Goal: Information Seeking & Learning: Learn about a topic

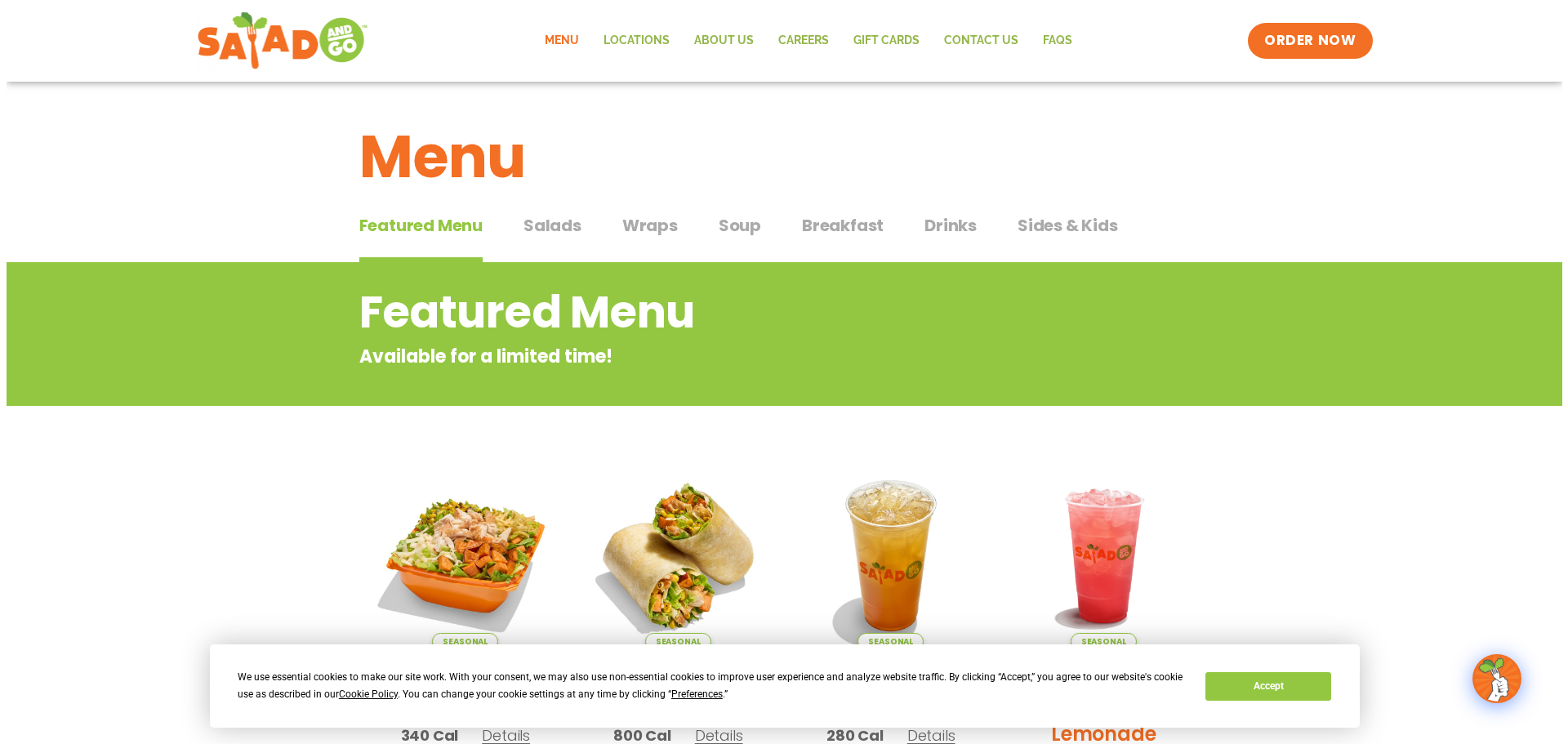
scroll to position [245, 0]
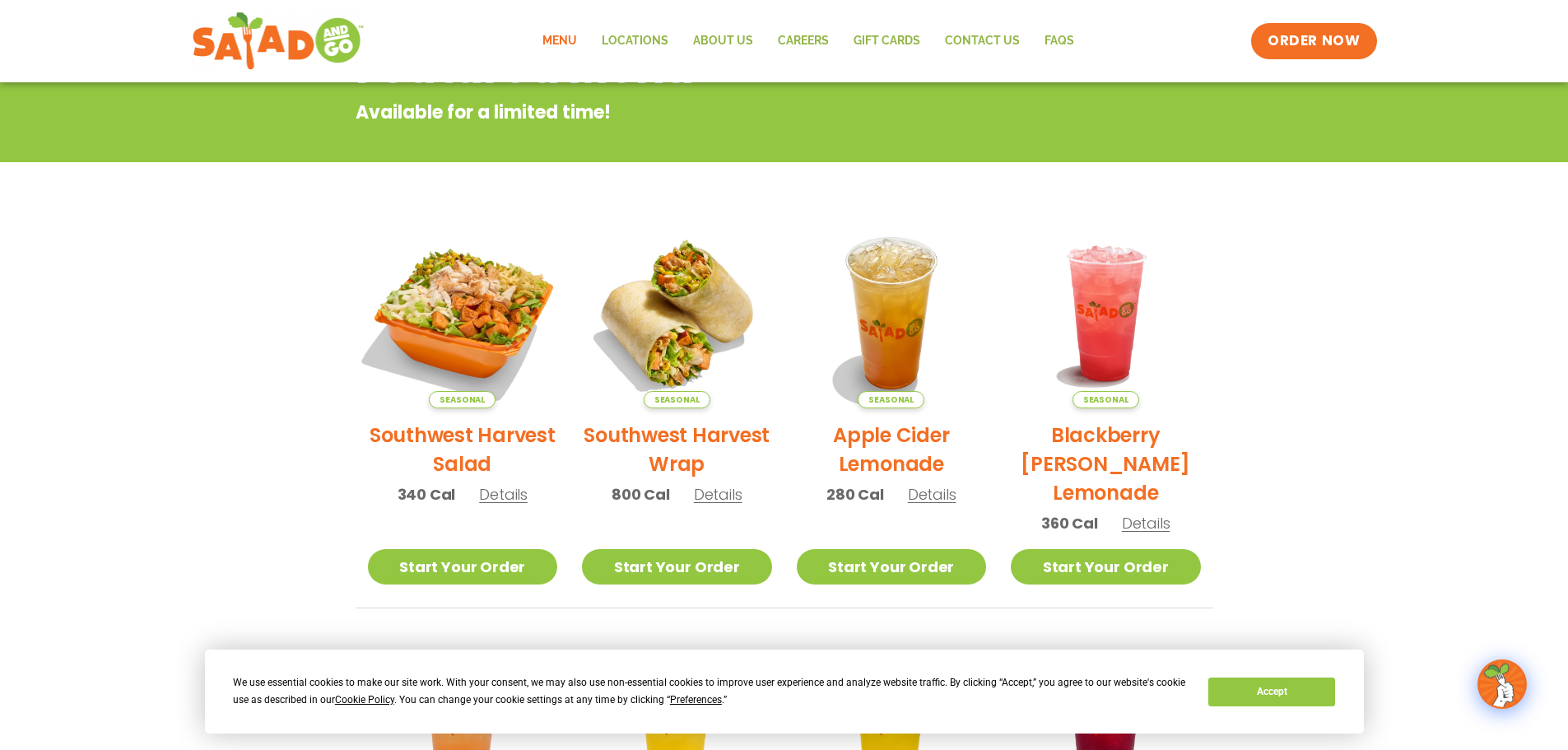
click at [523, 309] on img at bounding box center [462, 313] width 223 height 223
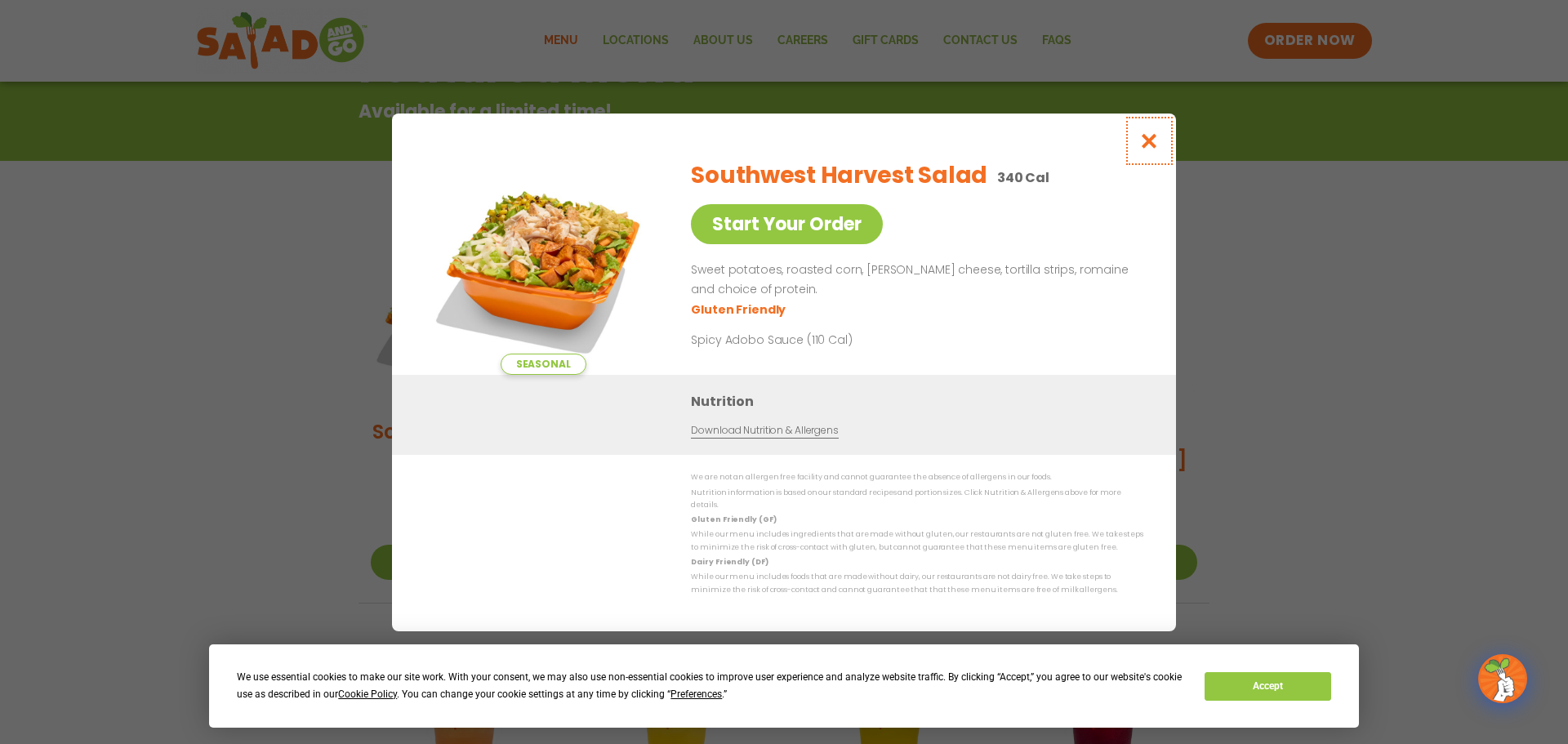
click at [1151, 148] on icon "Close modal" at bounding box center [1149, 141] width 21 height 17
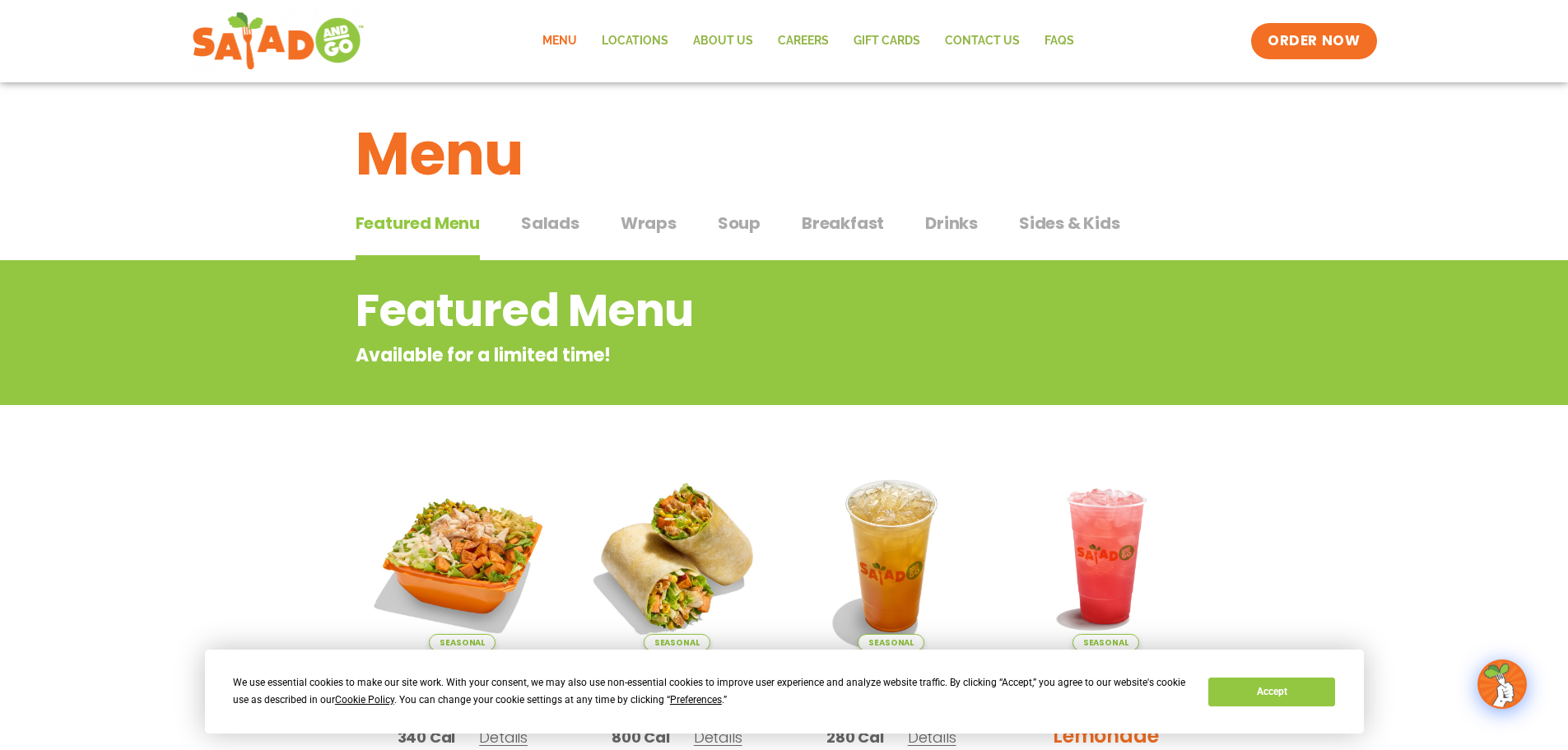
scroll to position [0, 0]
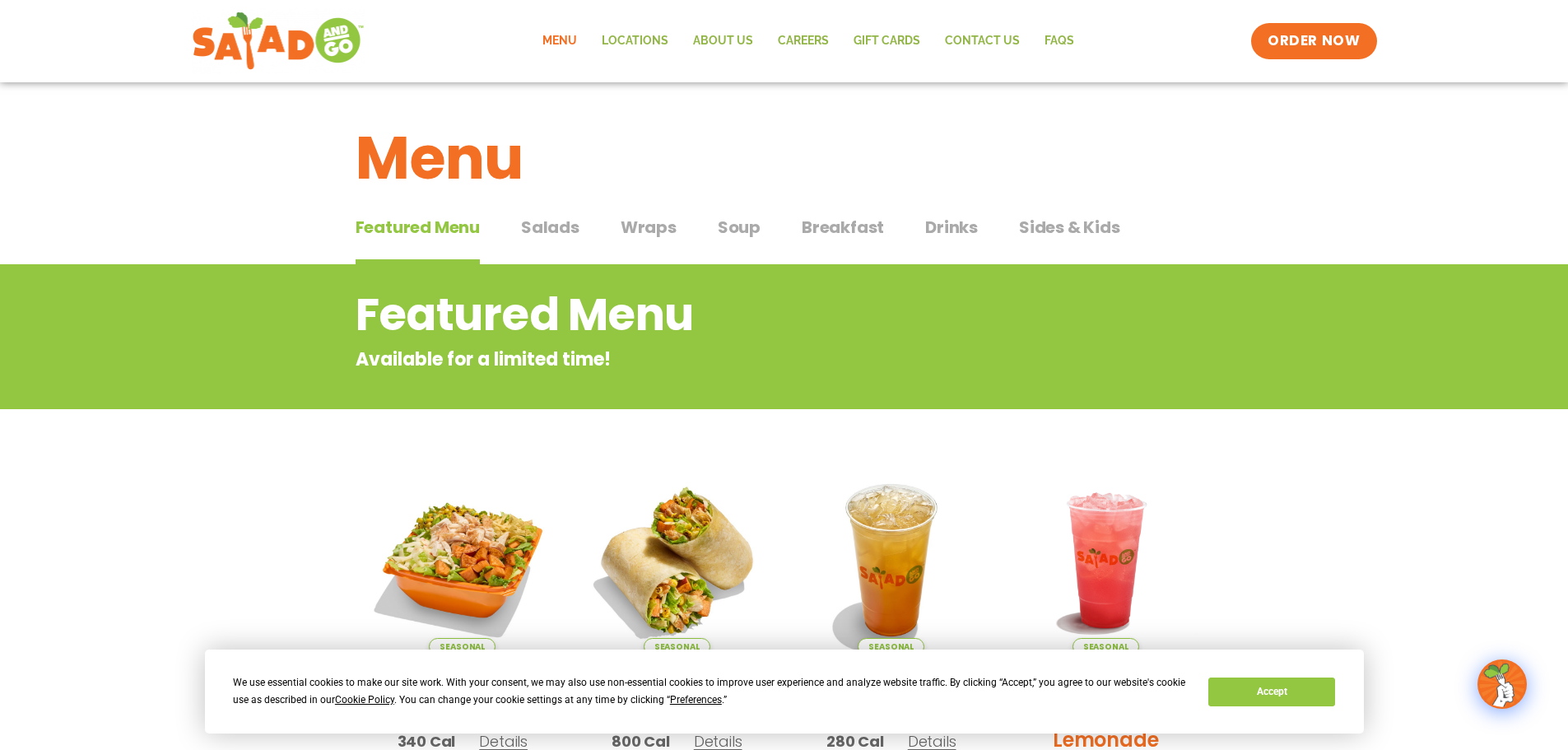
click at [643, 228] on span "Wraps" at bounding box center [649, 227] width 56 height 25
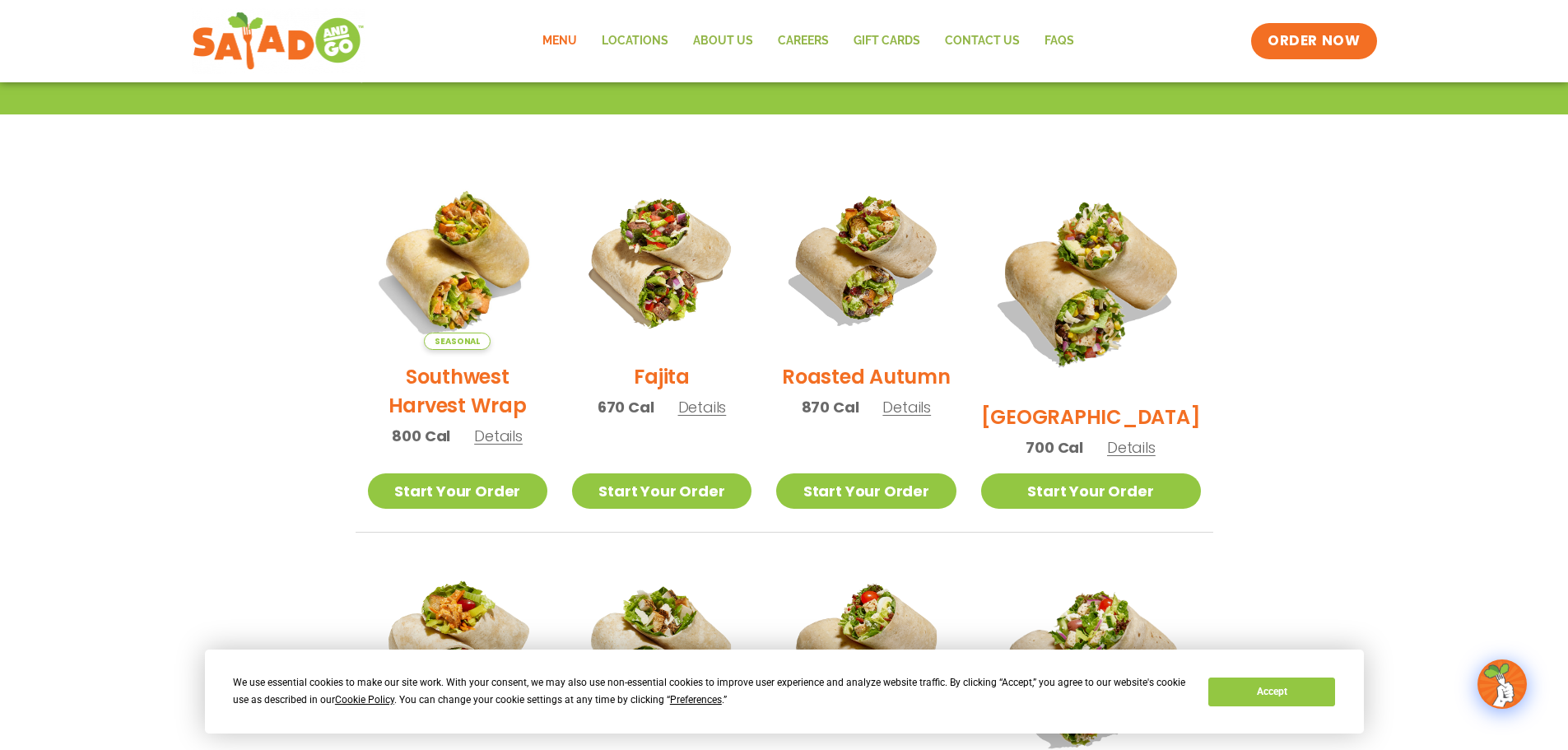
scroll to position [329, 0]
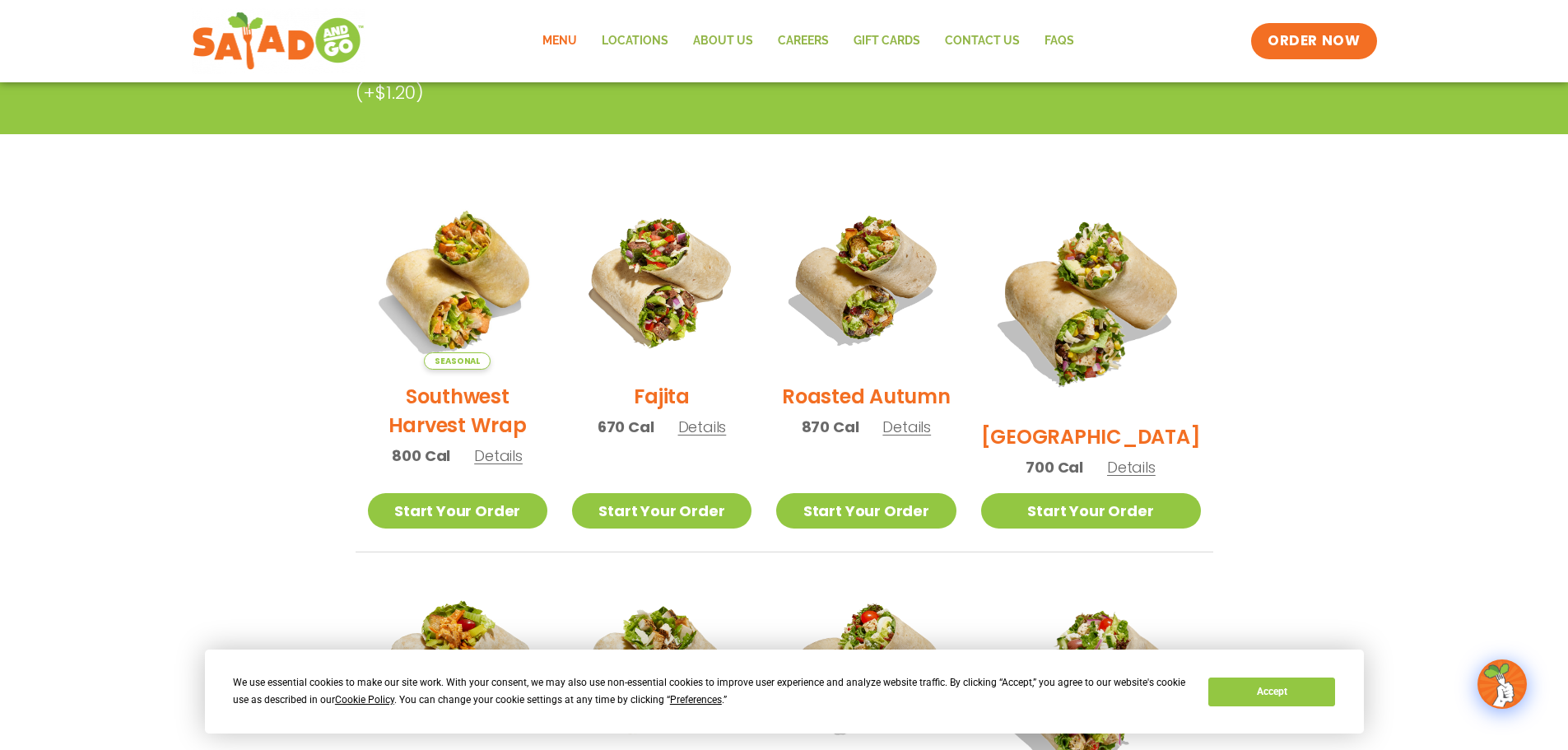
click at [714, 436] on span "Details" at bounding box center [702, 426] width 49 height 21
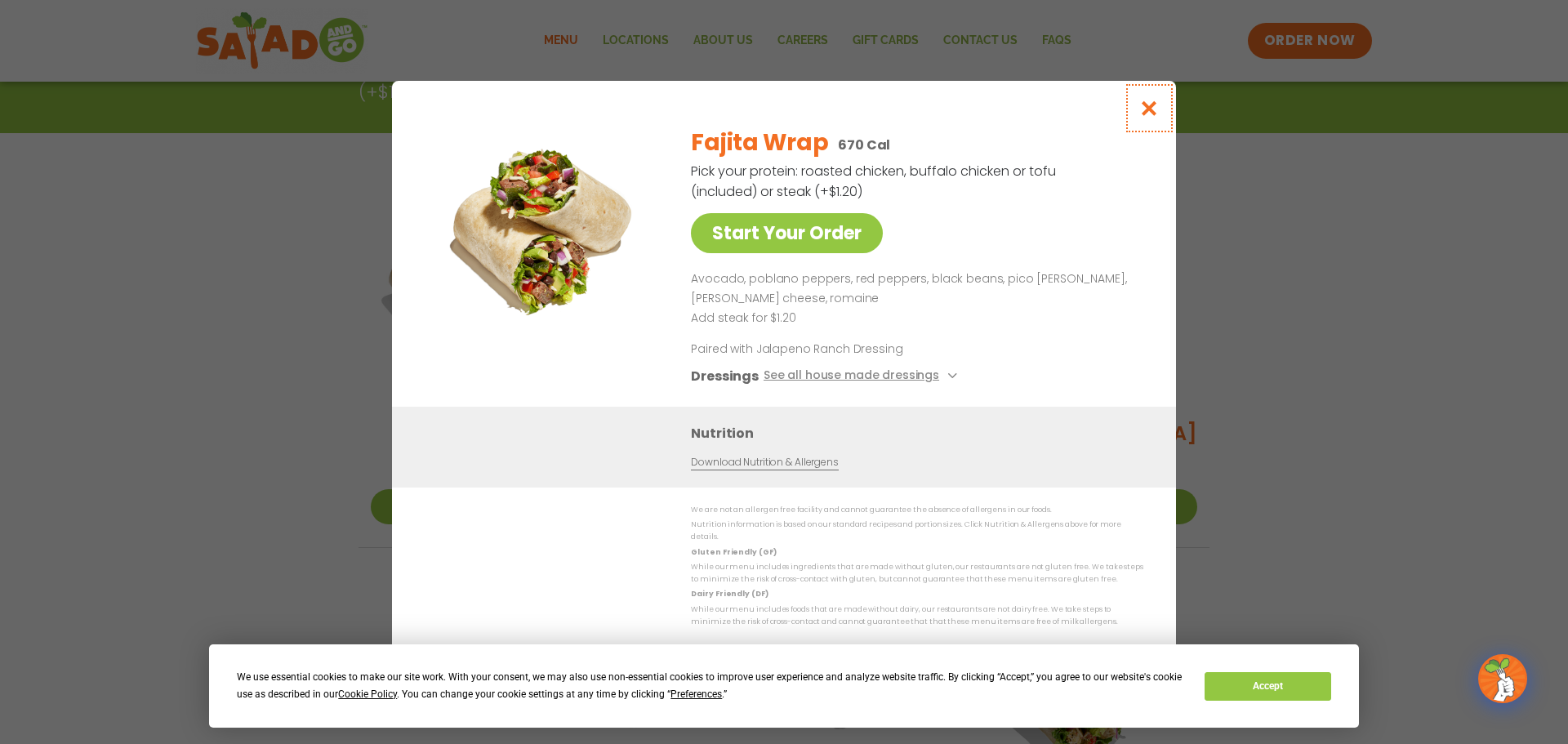
click at [1149, 111] on icon "Close modal" at bounding box center [1149, 108] width 21 height 17
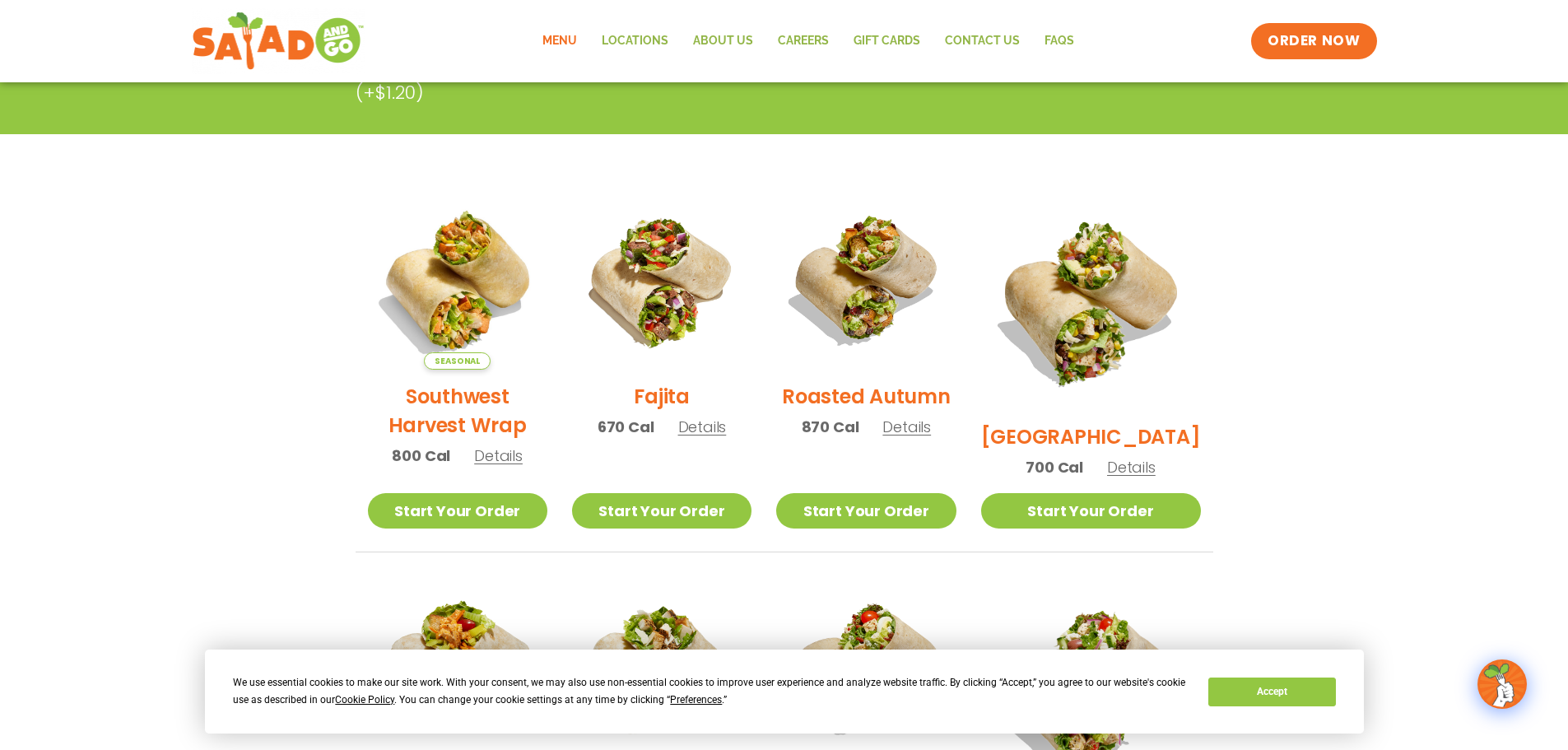
click at [1360, 358] on section "Wraps Any salad can be a wrap, it’s menu magic. Pick your protein: roasted chic…" at bounding box center [784, 611] width 1568 height 1351
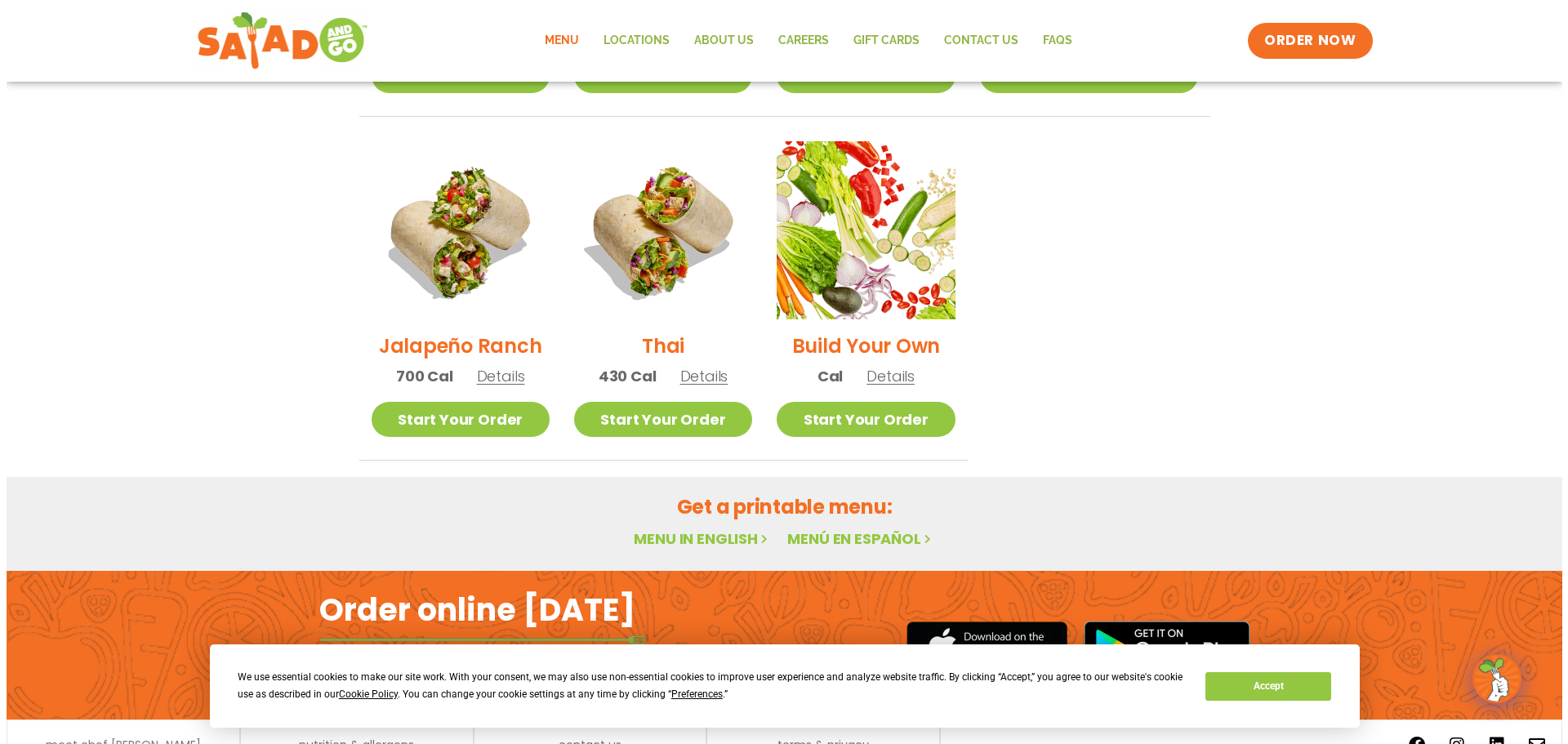
scroll to position [1144, 0]
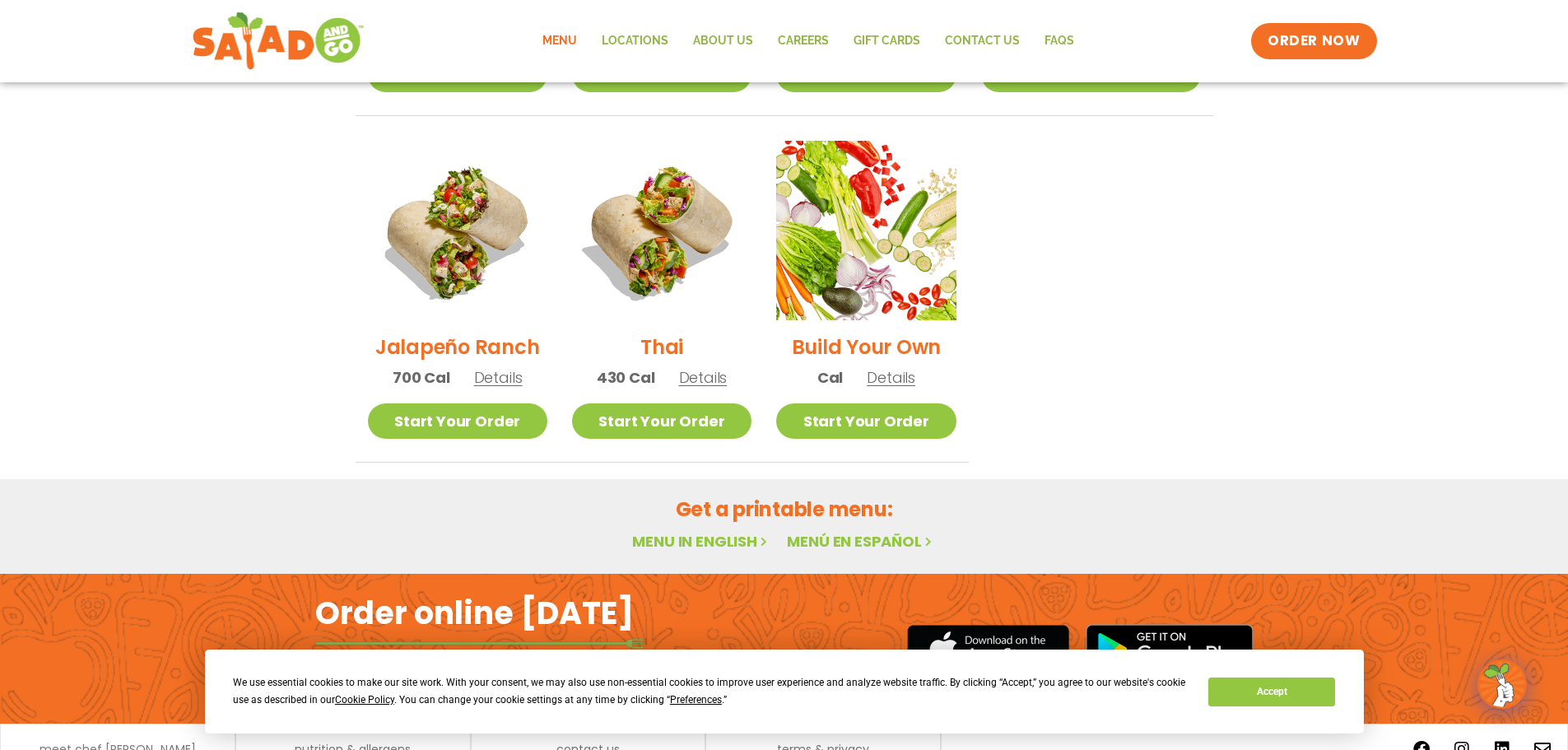
click at [724, 368] on span "Details" at bounding box center [703, 377] width 49 height 21
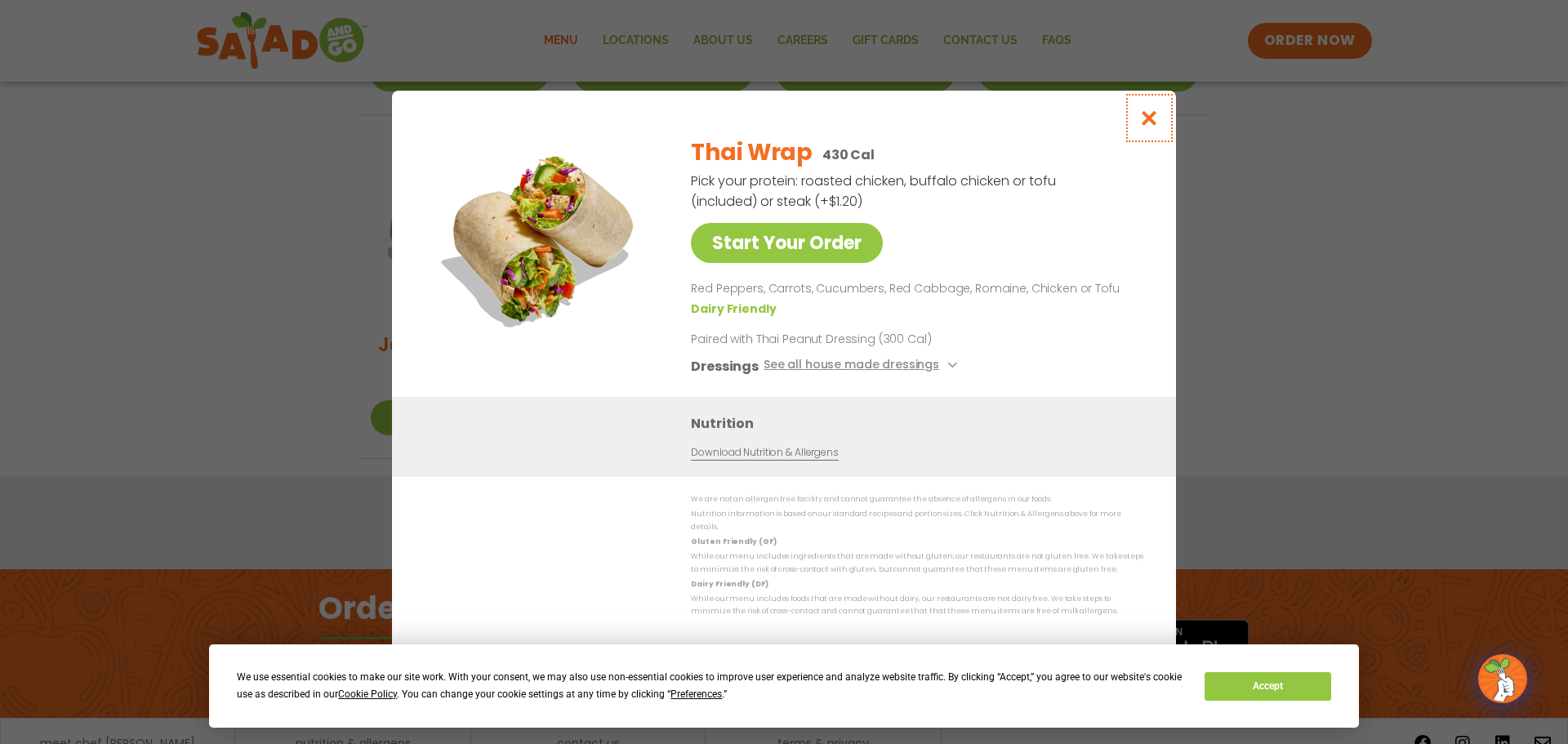
click at [1144, 127] on icon "Close modal" at bounding box center [1149, 118] width 21 height 17
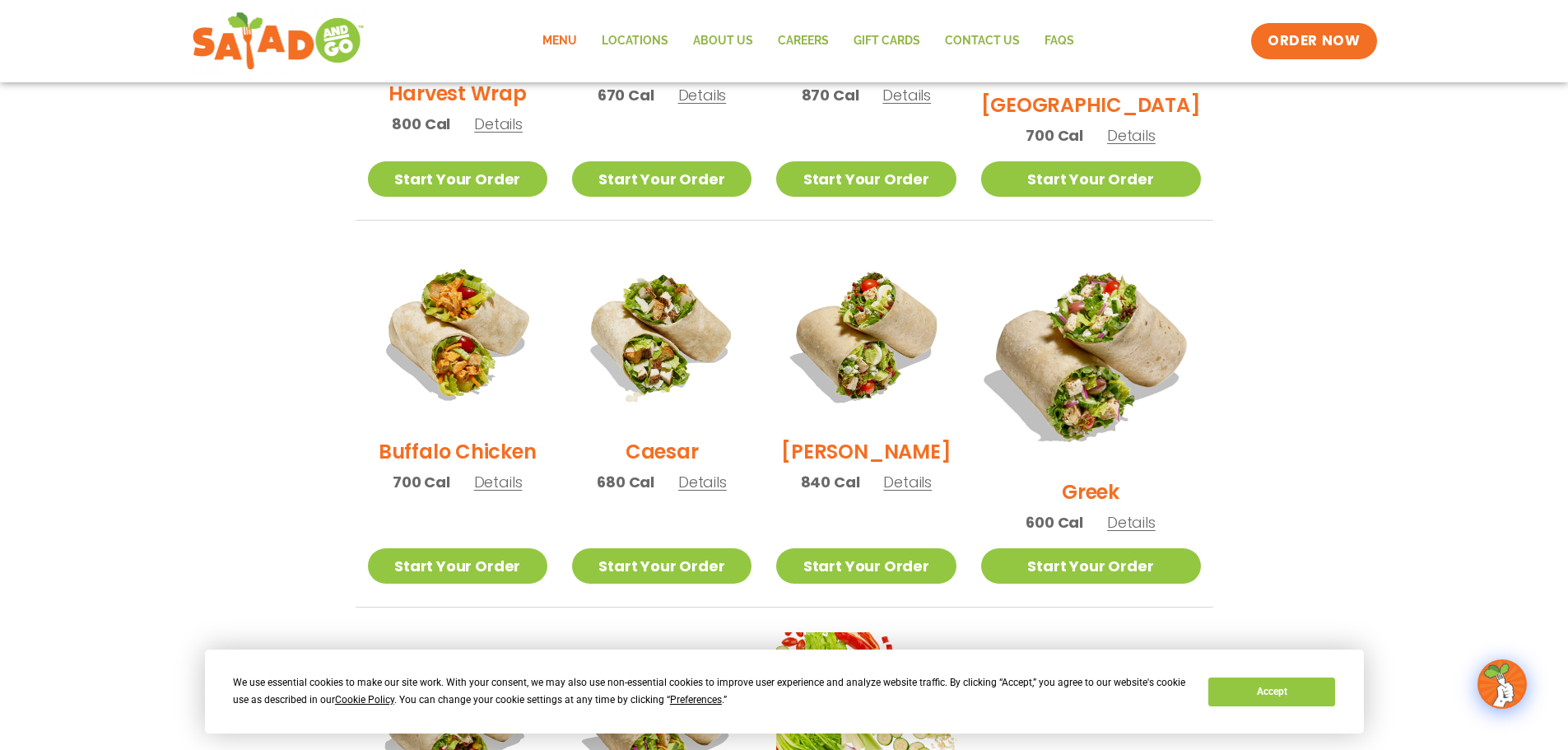
scroll to position [680, 0]
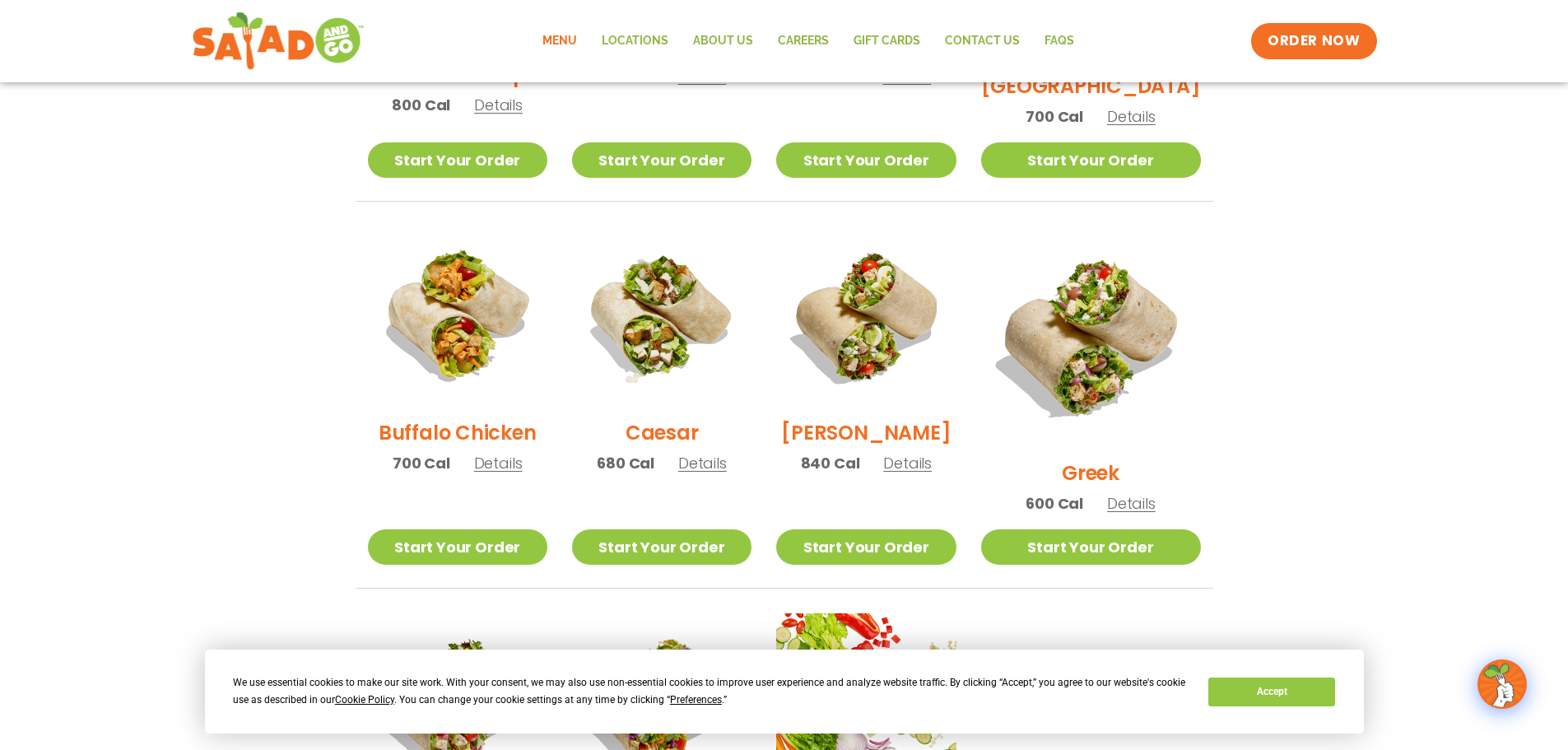
click at [507, 464] on span "Details" at bounding box center [498, 463] width 49 height 21
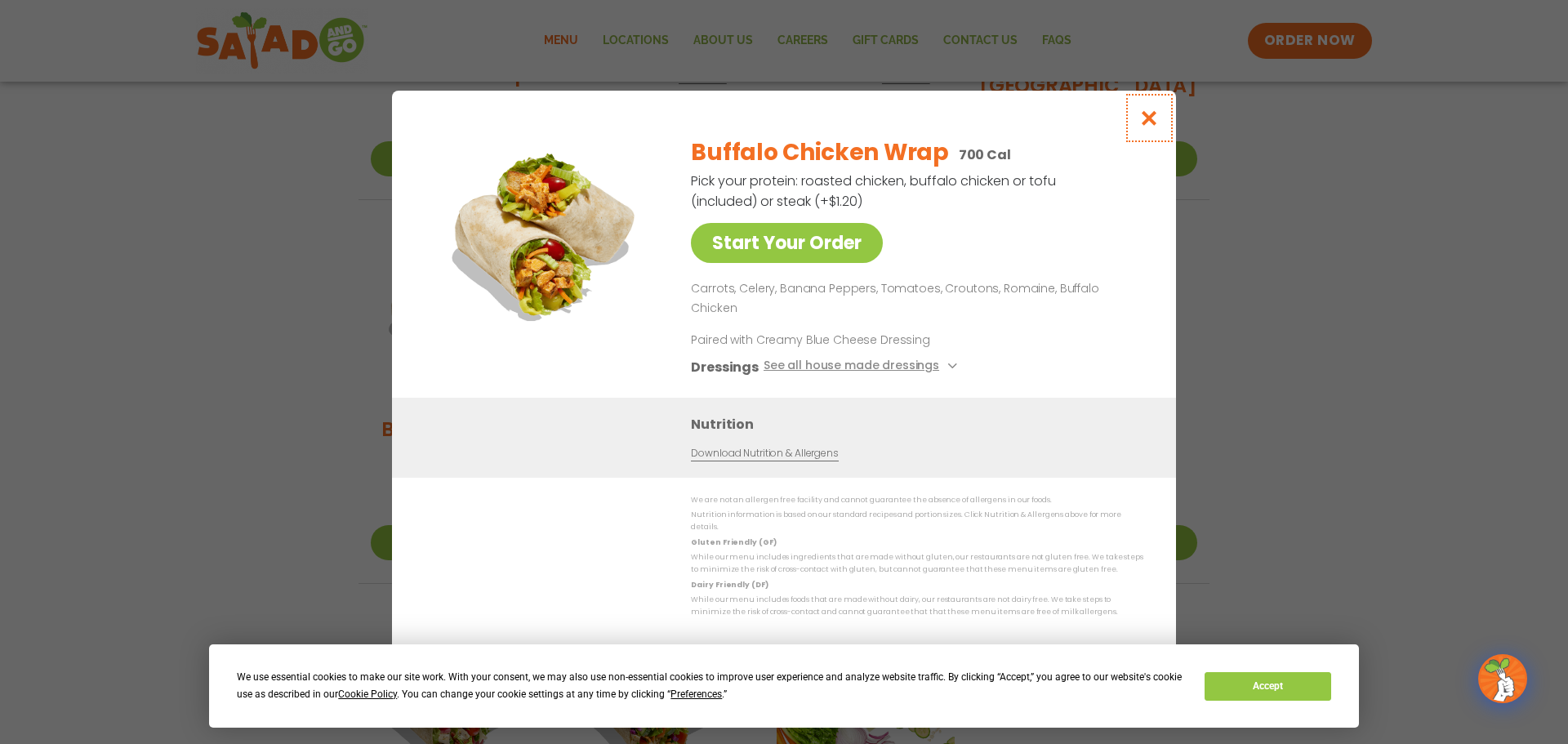
click at [1148, 127] on icon "Close modal" at bounding box center [1149, 118] width 21 height 17
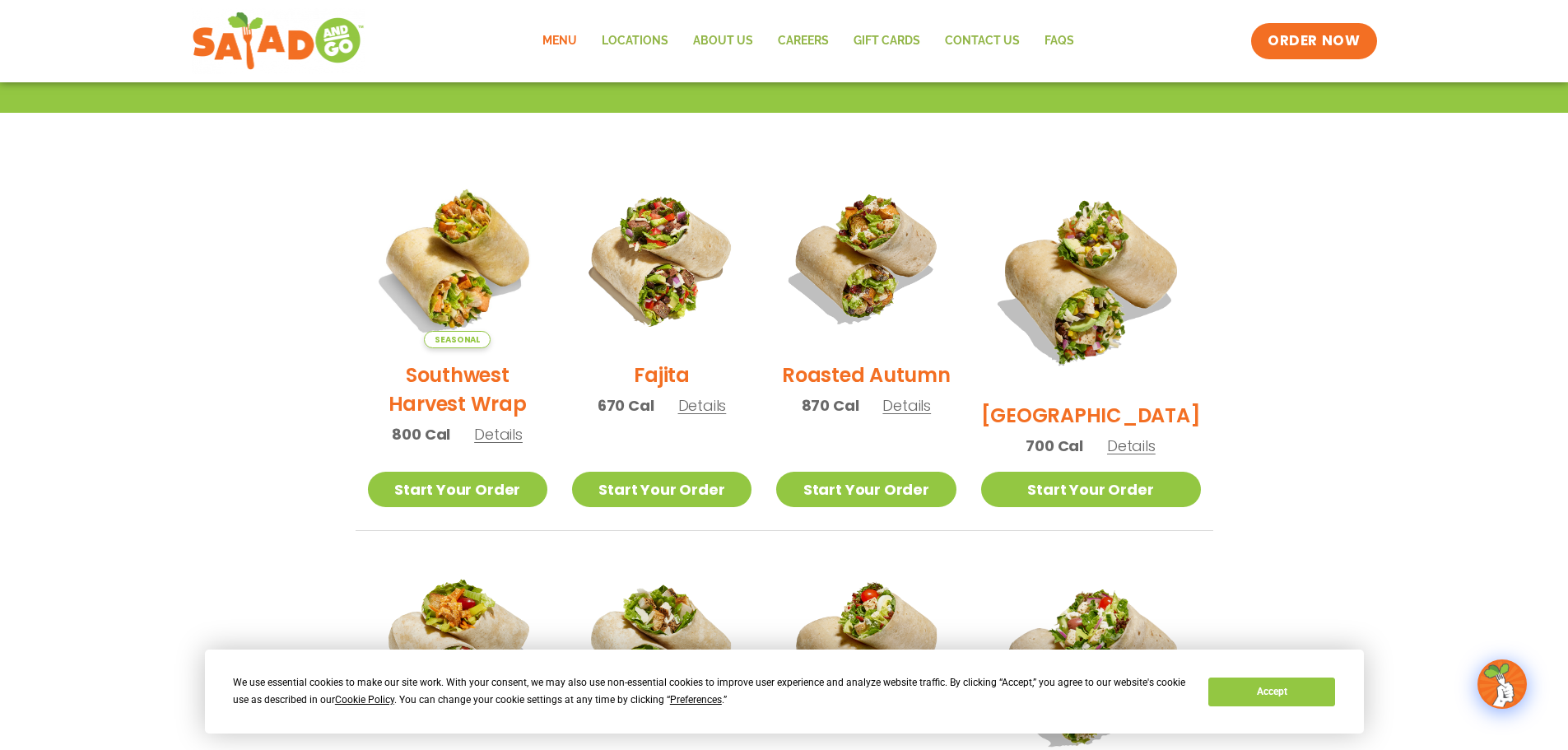
scroll to position [433, 0]
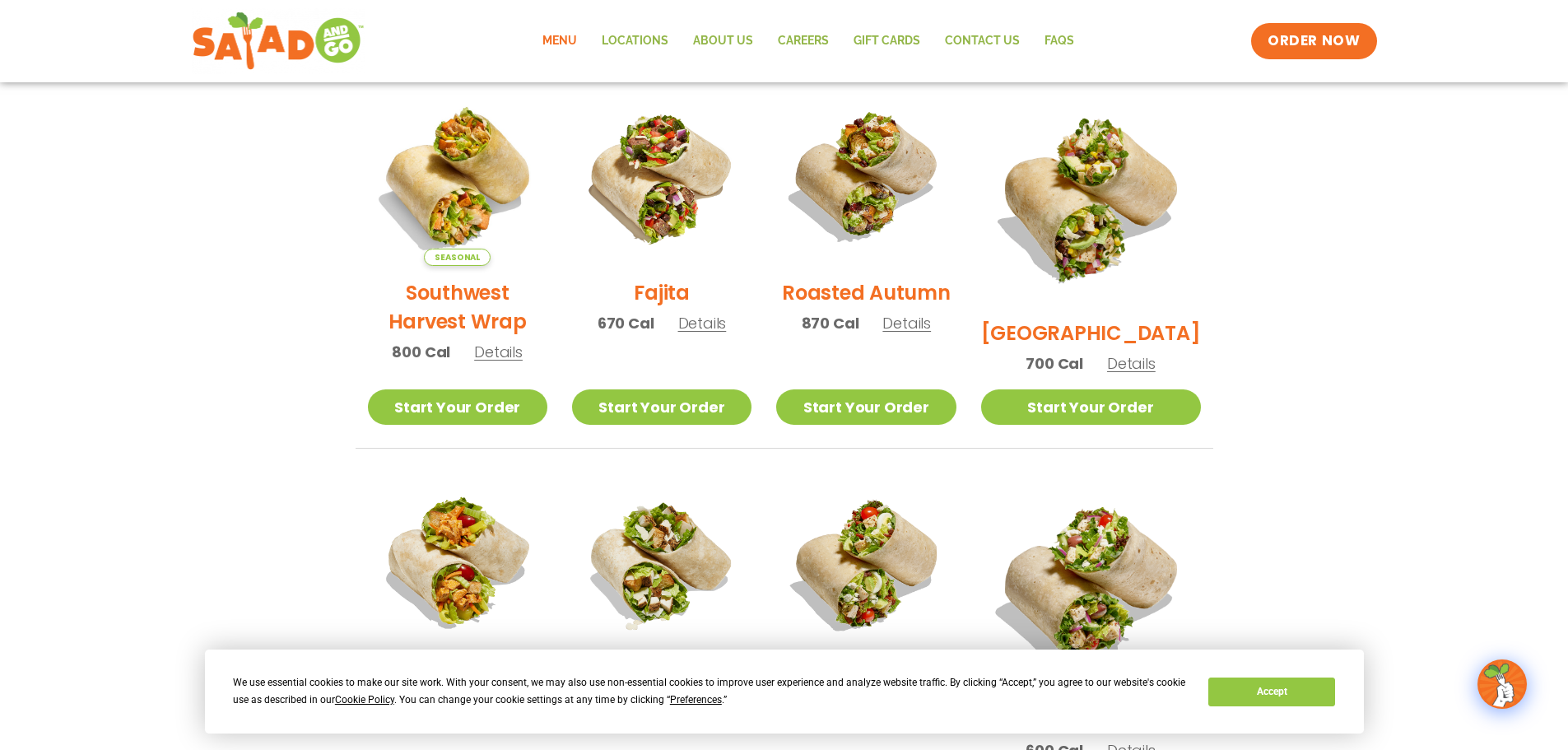
click at [727, 329] on span "Details" at bounding box center [702, 323] width 49 height 21
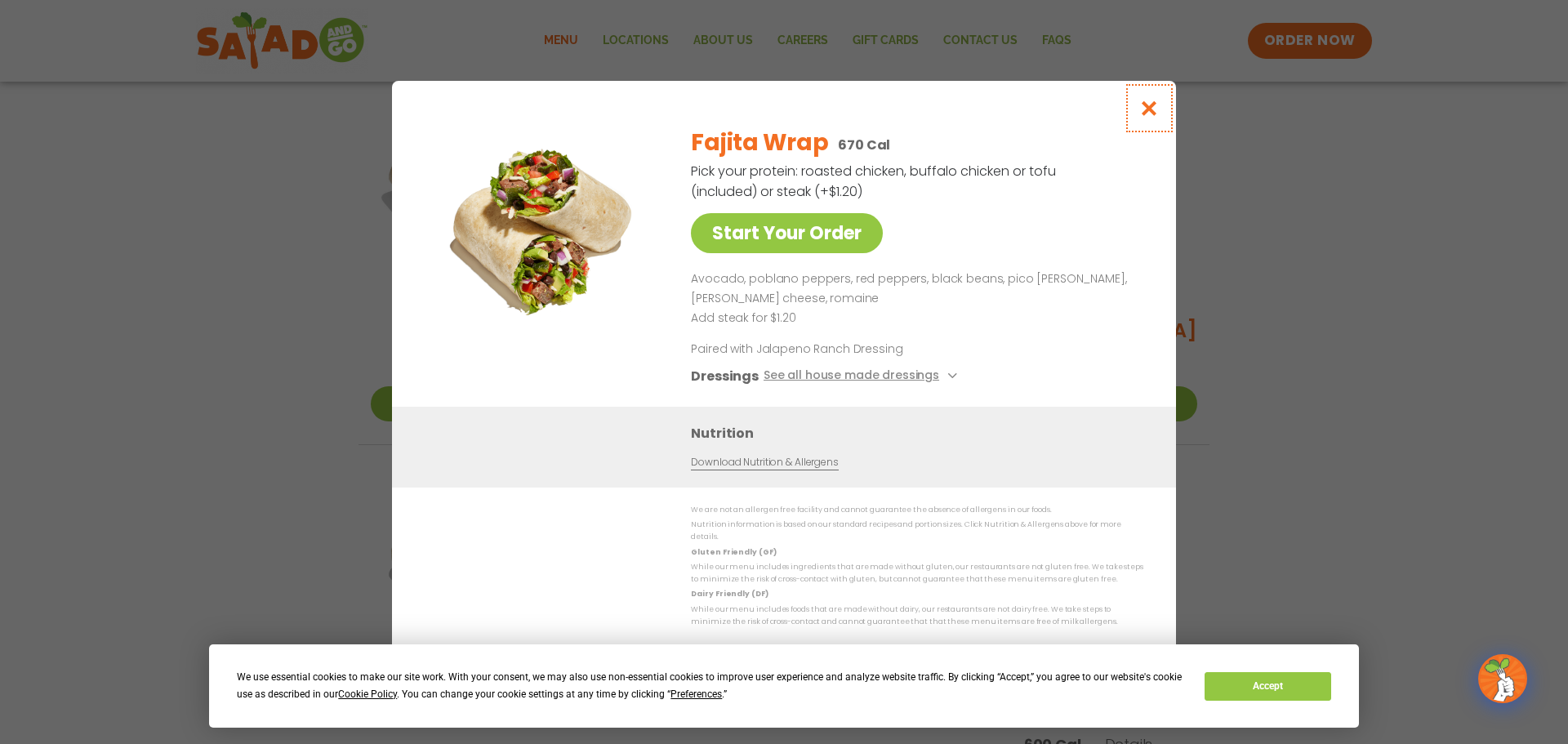
click at [1149, 117] on icon "Close modal" at bounding box center [1149, 108] width 21 height 17
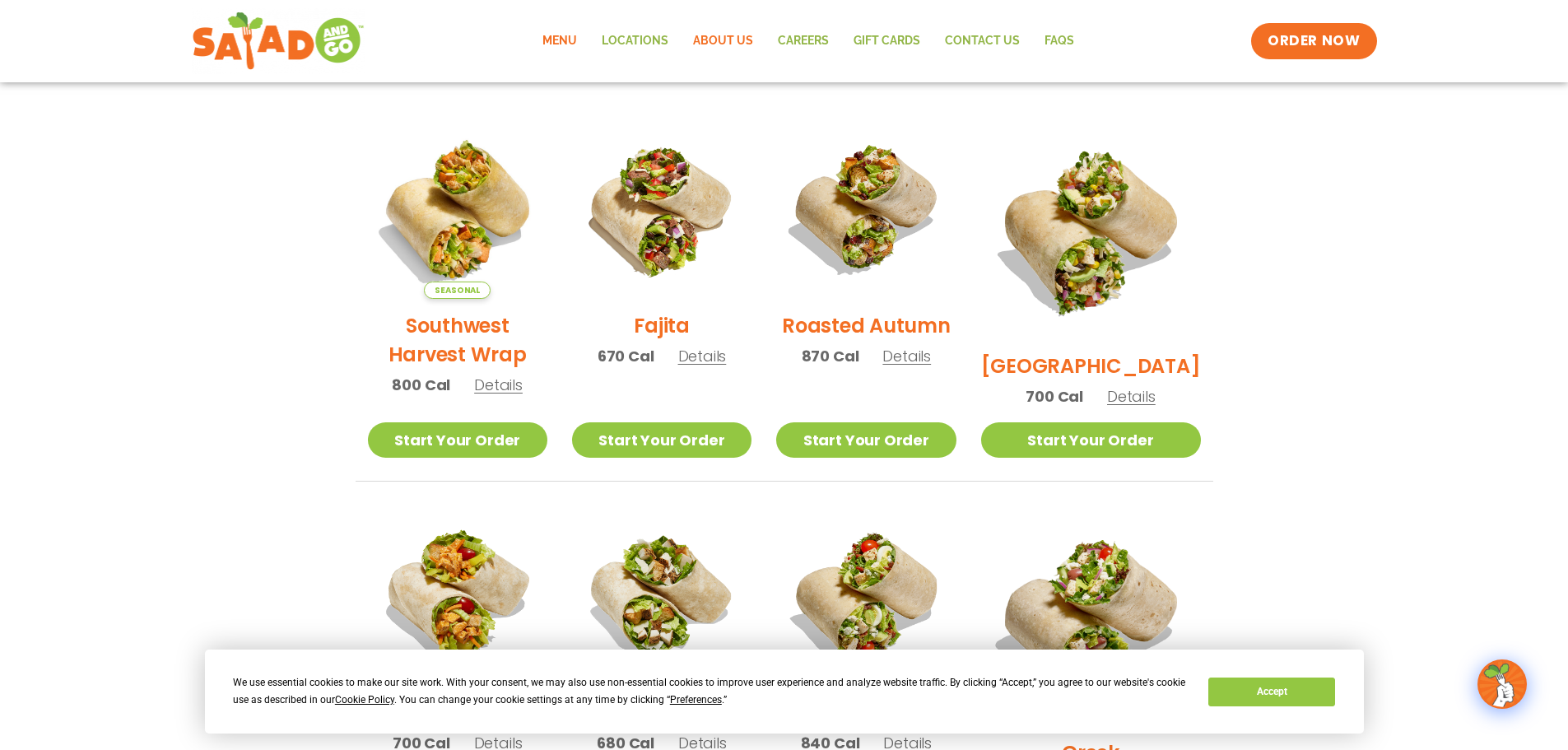
scroll to position [351, 0]
